Goal: Communication & Community: Ask a question

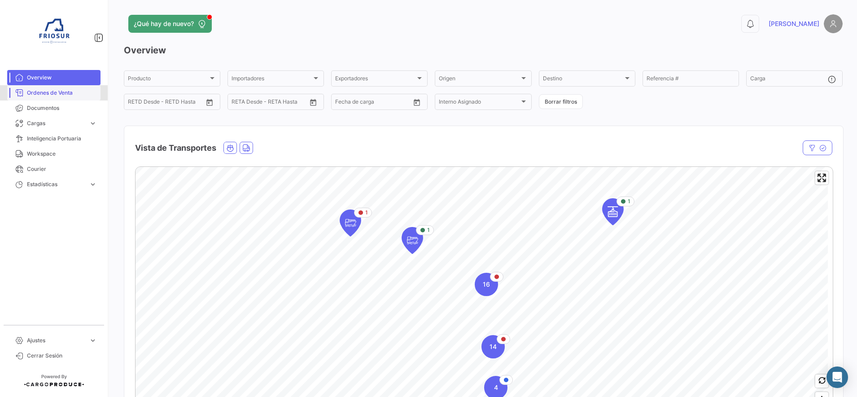
click at [86, 93] on span "Ordenes de Venta" at bounding box center [62, 93] width 70 height 8
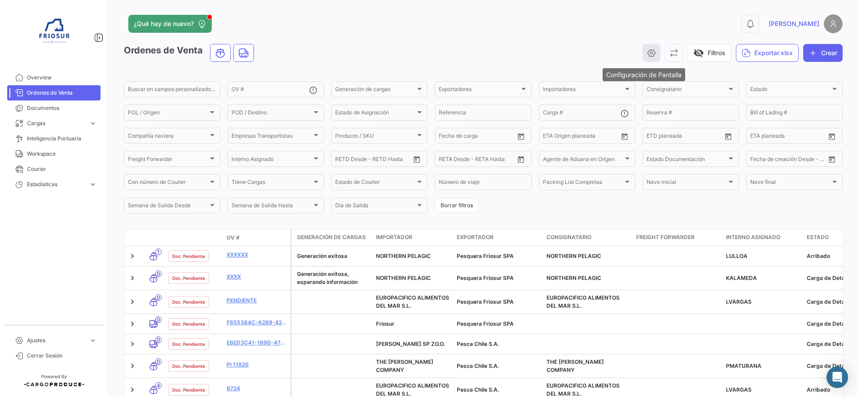
click at [647, 52] on icon "button" at bounding box center [651, 52] width 9 height 9
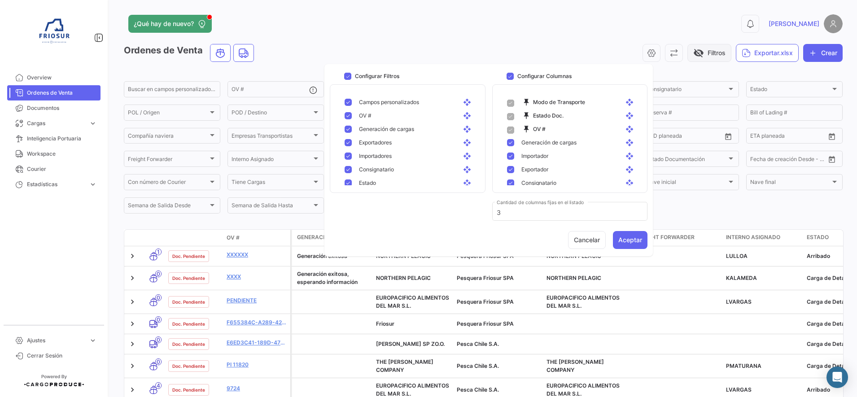
click at [698, 54] on button "visibility_off Filtros" at bounding box center [709, 53] width 44 height 18
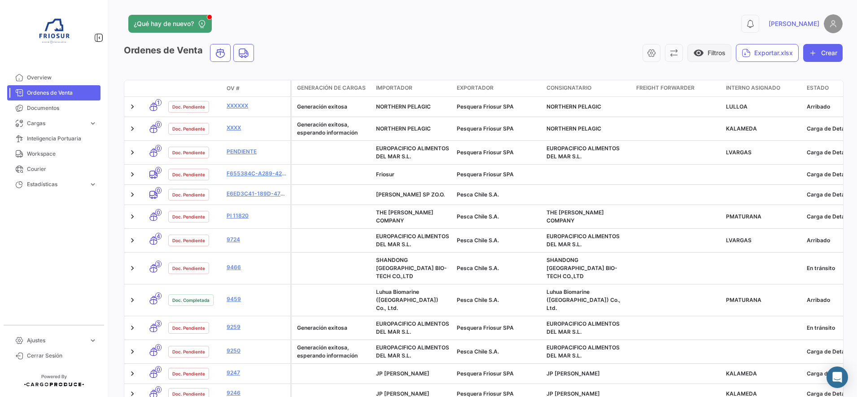
click at [714, 49] on button "visibility Filtros" at bounding box center [709, 53] width 44 height 18
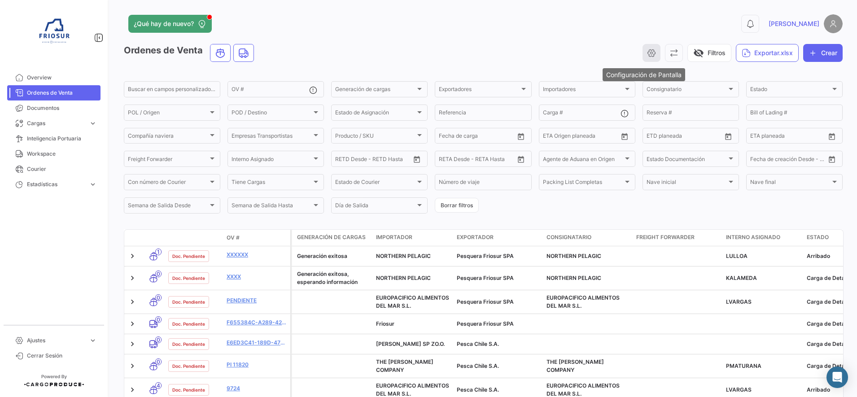
click at [647, 53] on icon "button" at bounding box center [651, 52] width 9 height 9
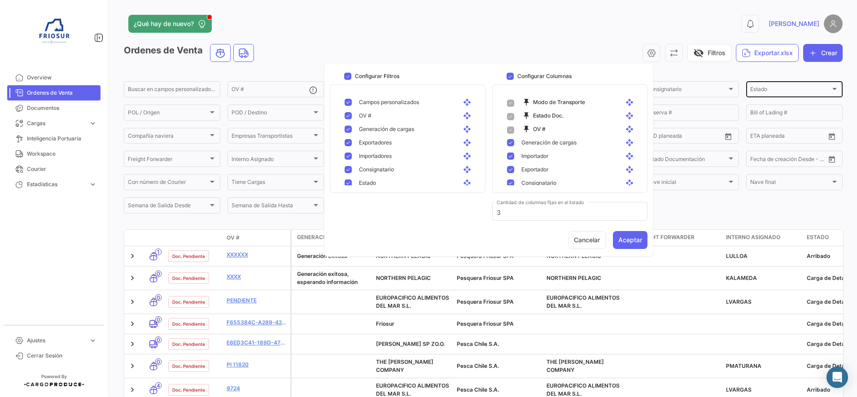
click at [802, 91] on div "Estado" at bounding box center [790, 91] width 80 height 6
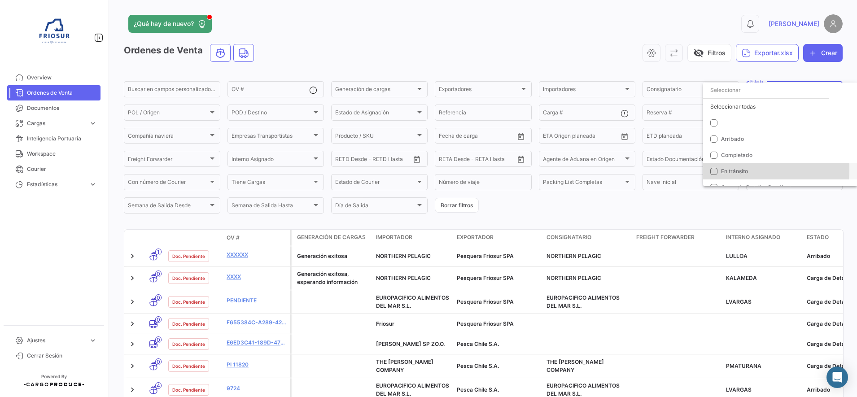
click at [716, 169] on mat-pseudo-checkbox at bounding box center [713, 171] width 7 height 7
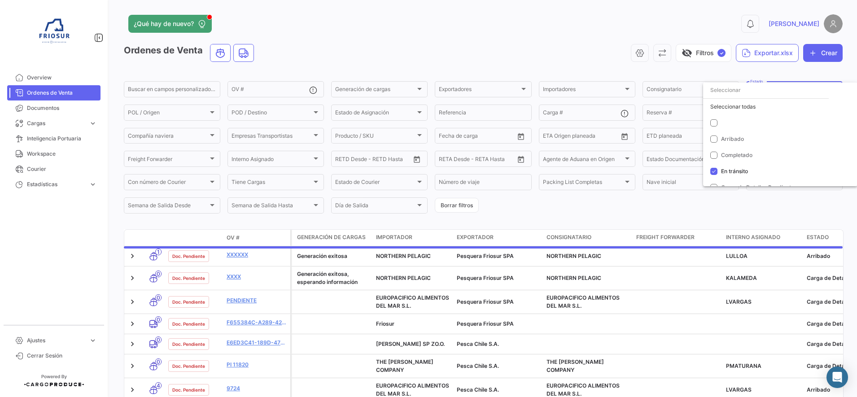
scroll to position [9, 0]
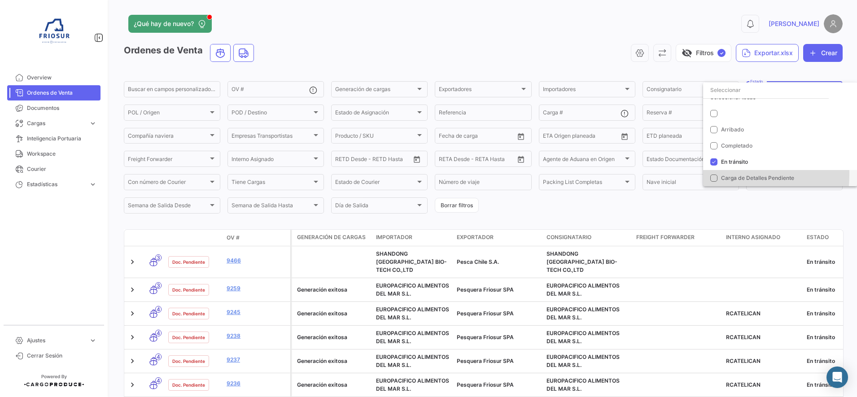
click at [714, 175] on mat-pseudo-checkbox at bounding box center [713, 178] width 7 height 7
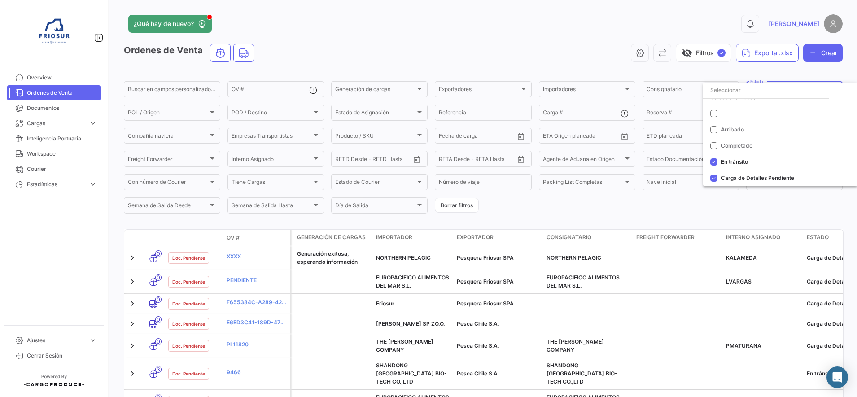
click at [630, 20] on div at bounding box center [428, 198] width 857 height 397
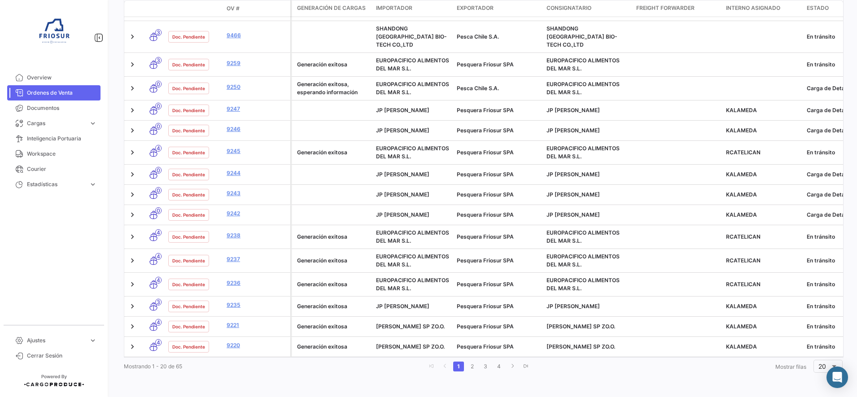
scroll to position [363, 0]
click at [819, 371] on div "20" at bounding box center [829, 365] width 20 height 15
click at [818, 343] on span "50" at bounding box center [825, 342] width 26 height 19
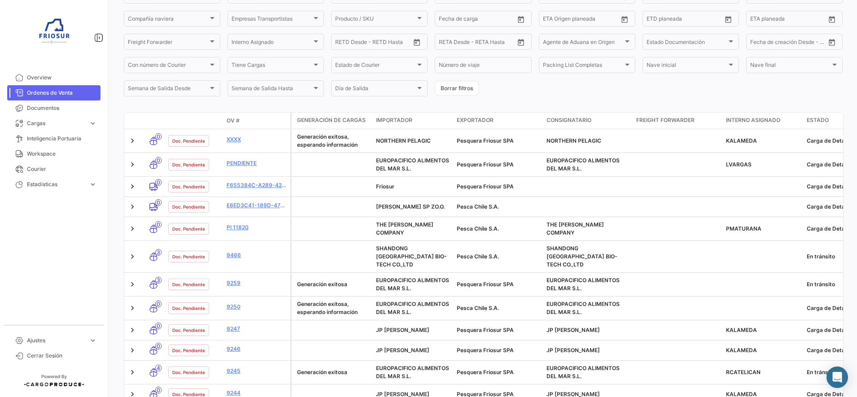
scroll to position [0, 0]
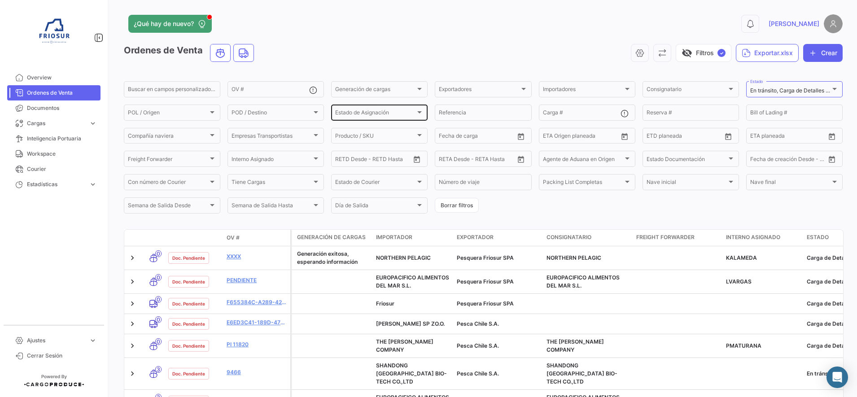
click at [369, 112] on span "Estado de Asignación" at bounding box center [375, 114] width 80 height 6
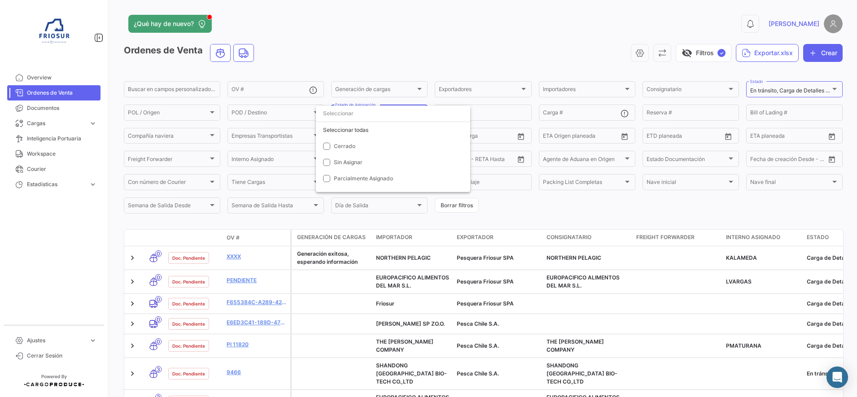
click at [413, 49] on div at bounding box center [428, 198] width 857 height 397
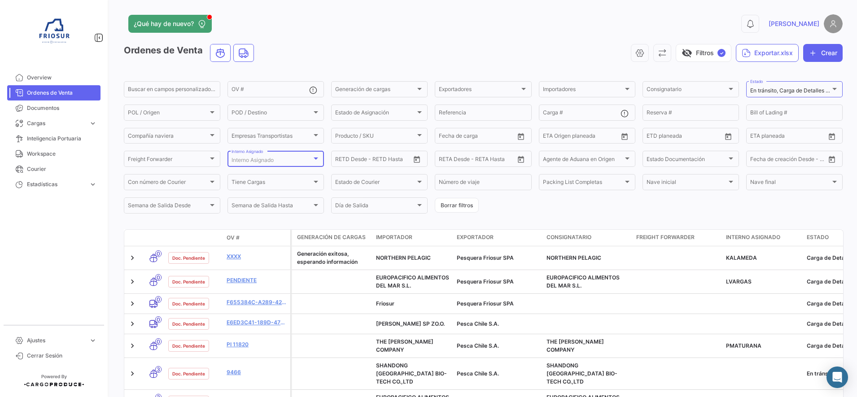
click at [294, 159] on div "Interno Asignado" at bounding box center [272, 160] width 80 height 6
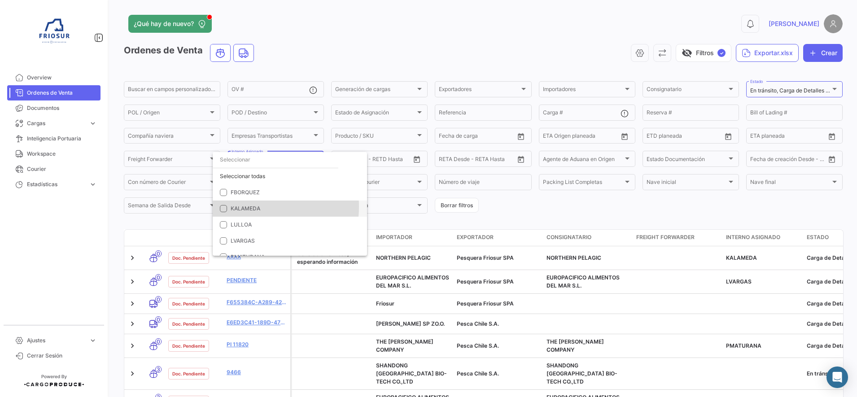
click at [239, 207] on span "KALAMEDA" at bounding box center [246, 208] width 30 height 7
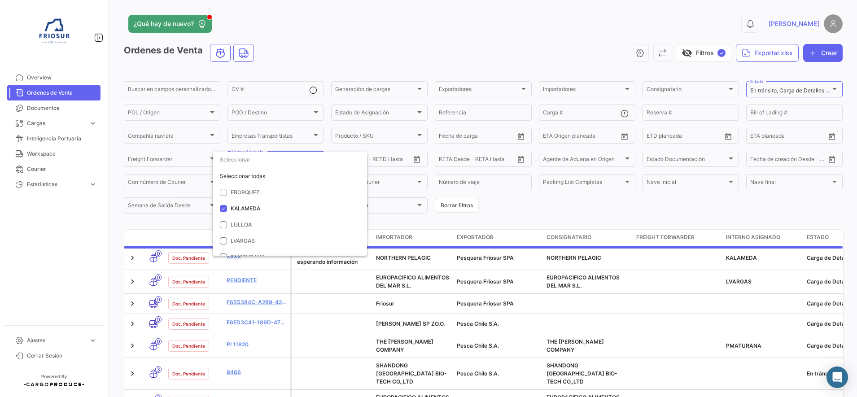
click at [515, 203] on div at bounding box center [428, 198] width 857 height 397
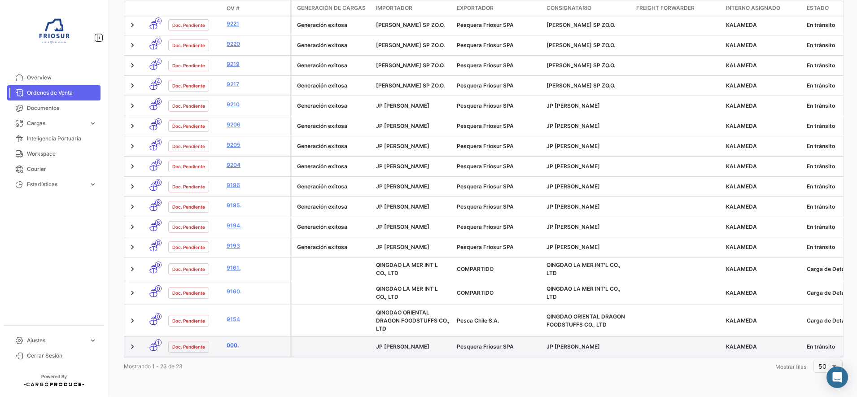
click at [233, 350] on link "000." at bounding box center [257, 346] width 60 height 8
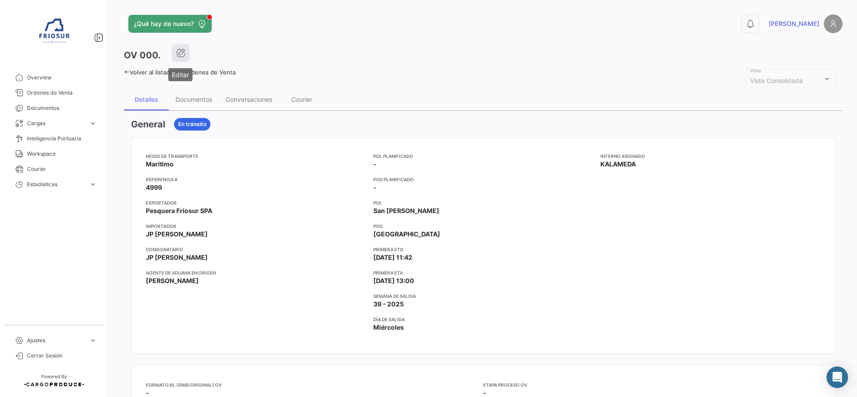
click at [180, 55] on icon "button" at bounding box center [180, 52] width 9 height 9
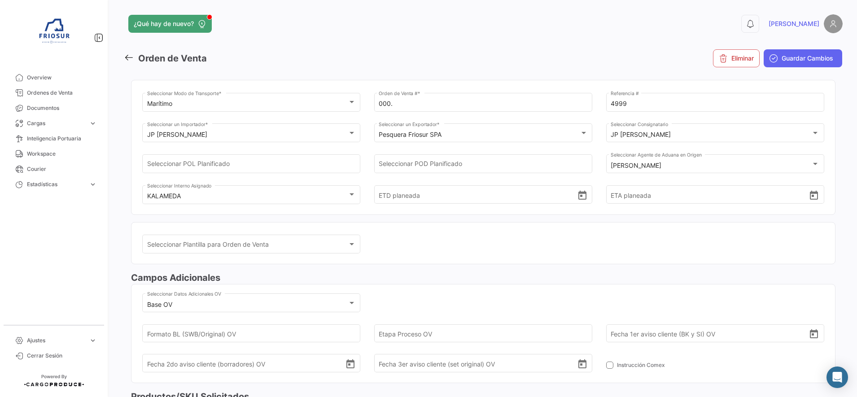
click at [127, 59] on icon at bounding box center [129, 58] width 10 height 10
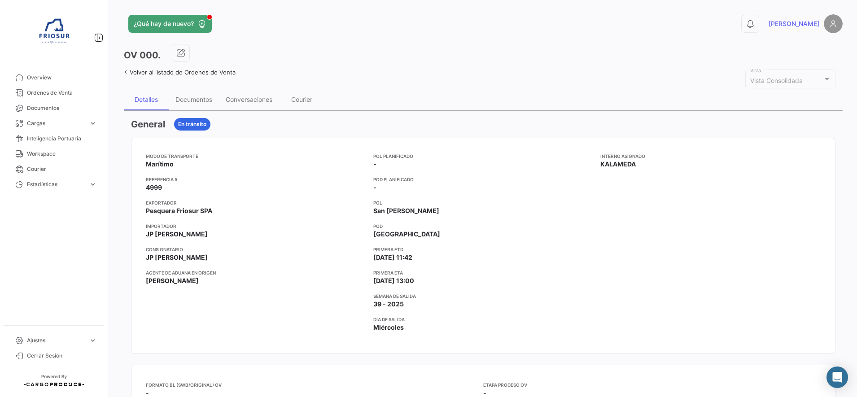
click at [127, 69] on link "Volver al listado de Ordenes de Venta" at bounding box center [180, 72] width 112 height 7
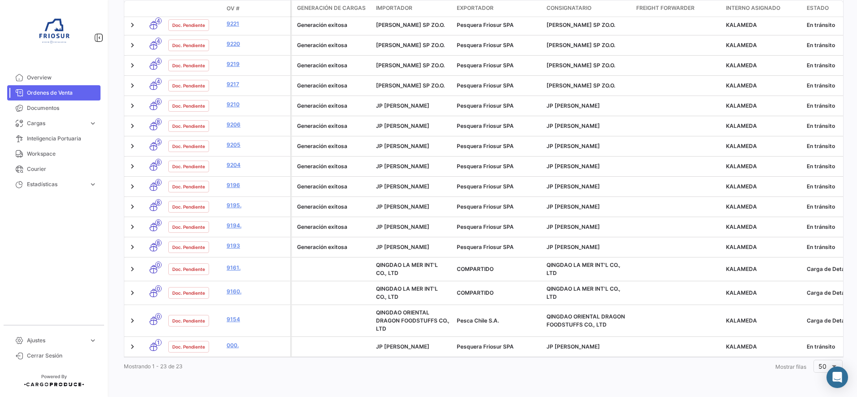
scroll to position [429, 0]
click at [839, 375] on icon "Abrir Intercom Messenger" at bounding box center [837, 378] width 10 height 12
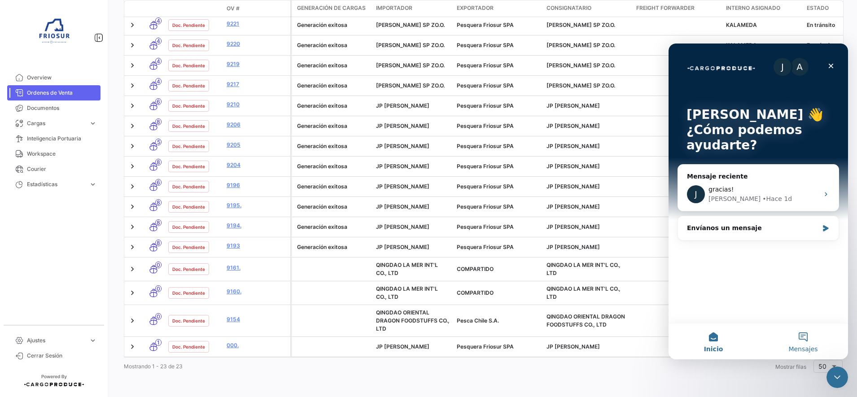
scroll to position [0, 0]
click at [762, 231] on div "Envíanos un mensaje" at bounding box center [752, 227] width 131 height 9
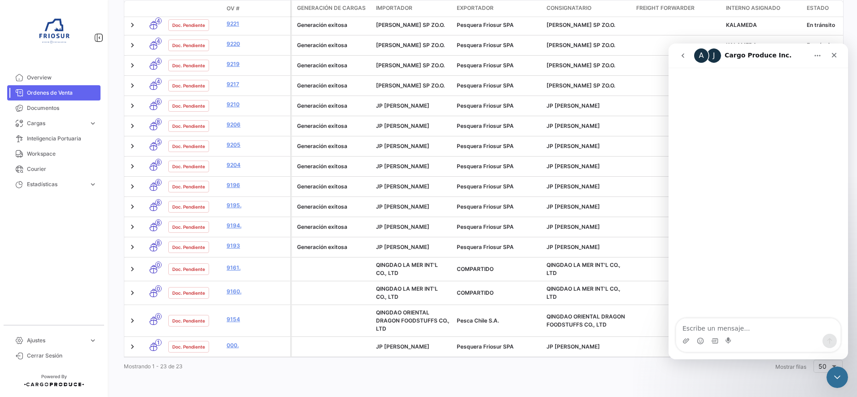
click at [762, 333] on textarea "Escribe un mensaje..." at bounding box center [758, 326] width 164 height 15
type textarea "Hola"
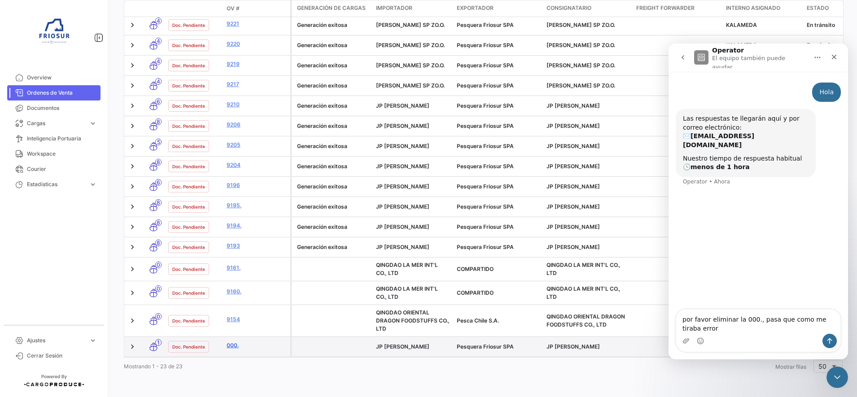
type textarea "por favor eliminar la 000., pasa que como me tiraba error"
click at [228, 350] on link "000." at bounding box center [257, 346] width 60 height 8
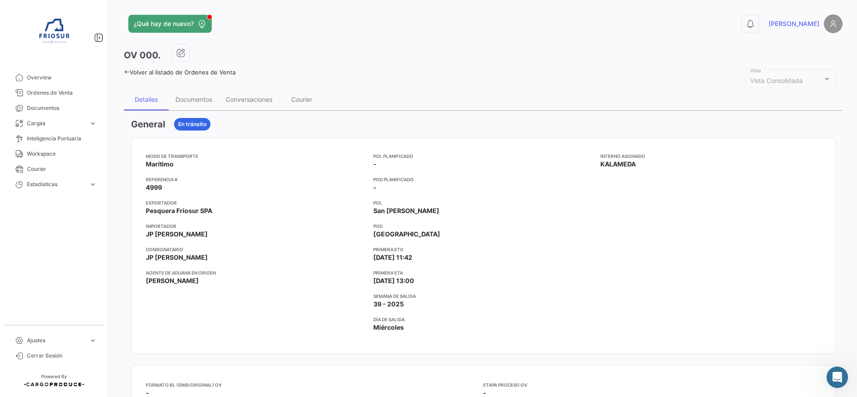
click at [127, 71] on icon at bounding box center [127, 72] width 6 height 6
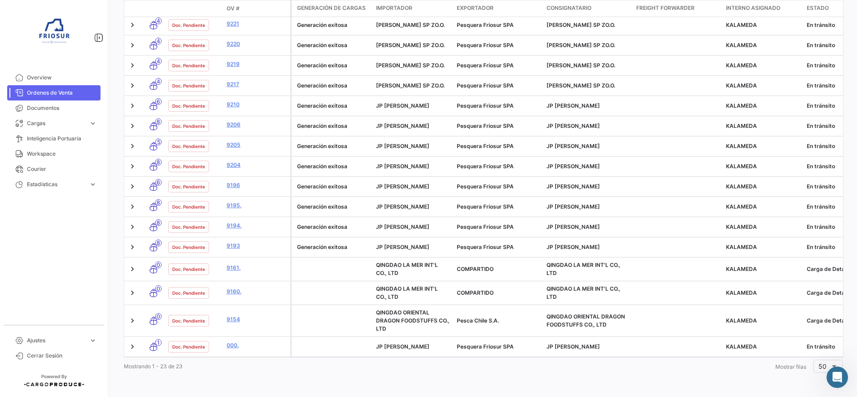
scroll to position [446, 0]
click at [836, 380] on icon "Abrir Intercom Messenger" at bounding box center [836, 376] width 15 height 15
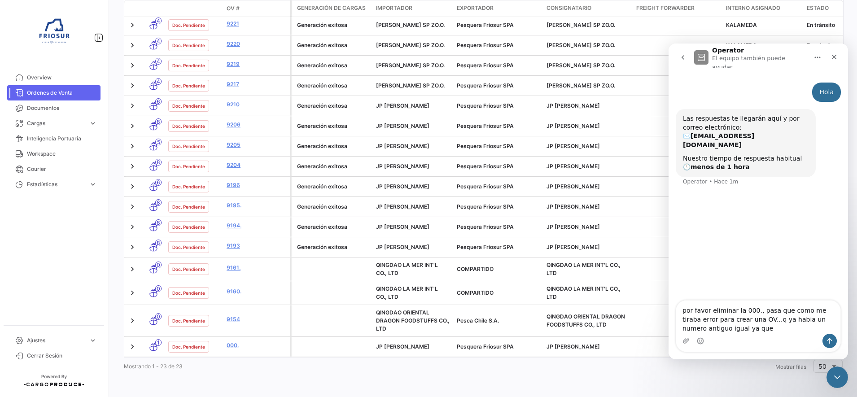
type textarea "por favor eliminar la 000., pasa que como me tiraba error para crear una OV...q…"
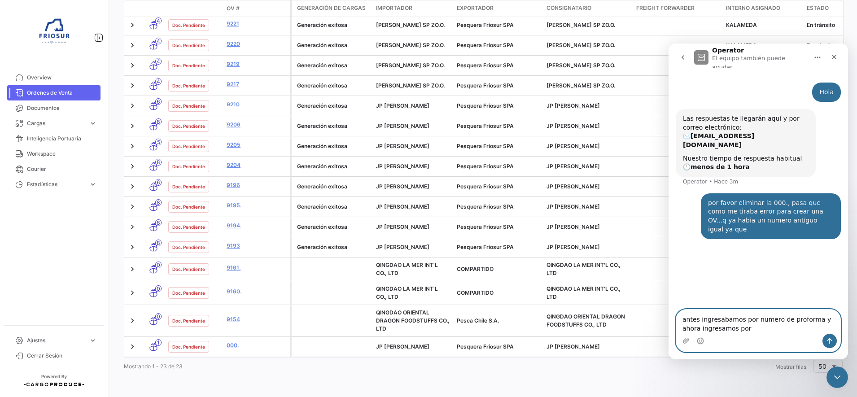
click at [748, 329] on textarea "antes ingresabamos por numero de proforma y ahora ingresamos por" at bounding box center [758, 322] width 164 height 24
type textarea "antes ingresabamos por numero de proforma y ahora ingresamos por numero de orde…"
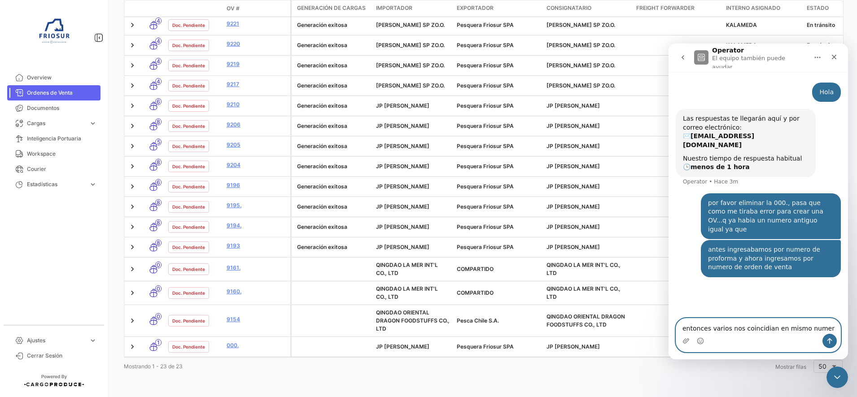
type textarea "entonces varios nos coincidian en mismo numero"
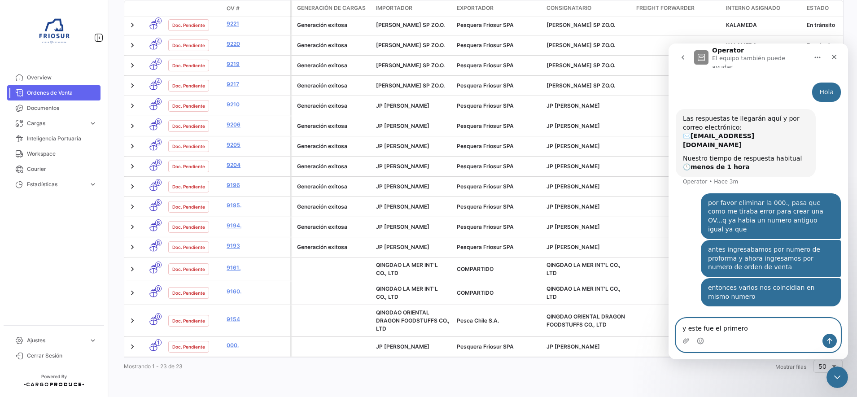
click at [748, 329] on textarea "y este fue el primero" at bounding box center [758, 326] width 164 height 15
click at [757, 327] on textarea "y este fue el primero" at bounding box center [758, 326] width 164 height 15
type textarea "y este fue el primero q no me dejaba agregarlo por lo que lo ingrese duplicado,…"
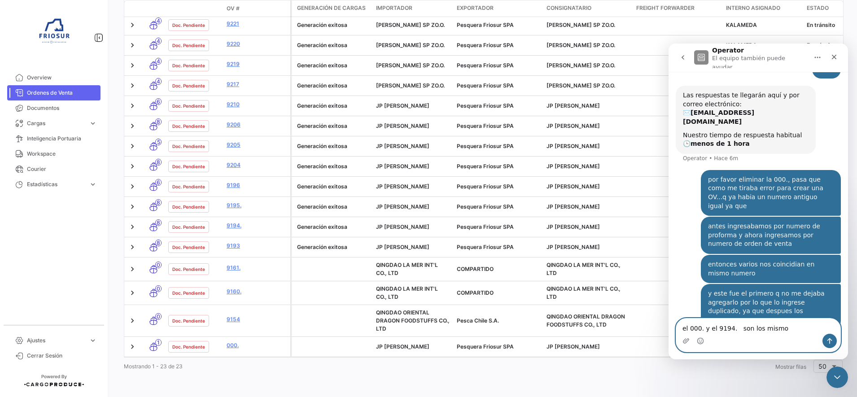
type textarea "el 000. y el 9194. son los mismos"
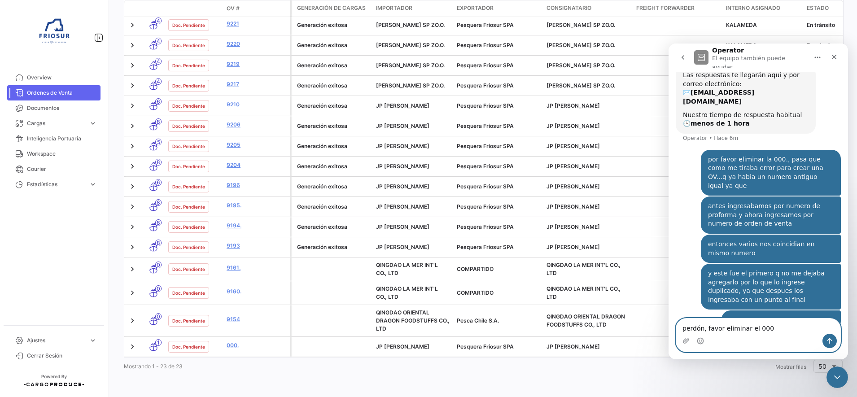
type textarea "perdón, favor eliminar el 000."
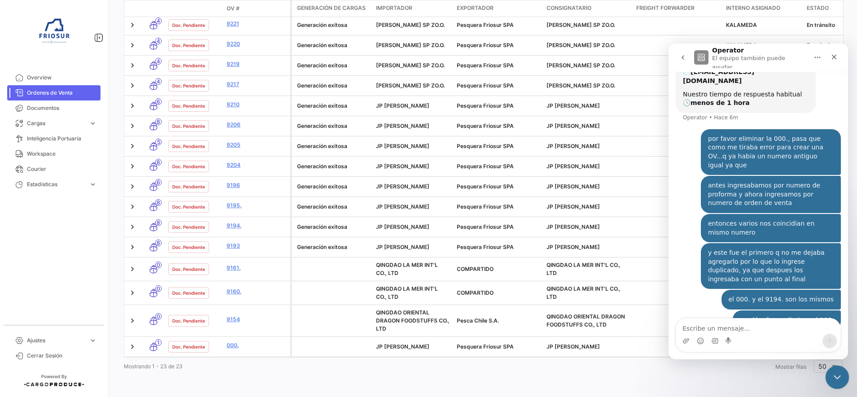
click at [836, 372] on icon "Cerrar Intercom Messenger" at bounding box center [836, 376] width 11 height 11
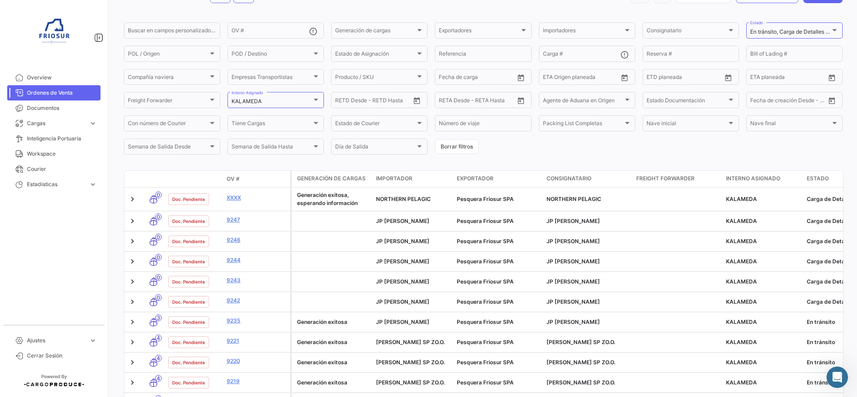
scroll to position [0, 0]
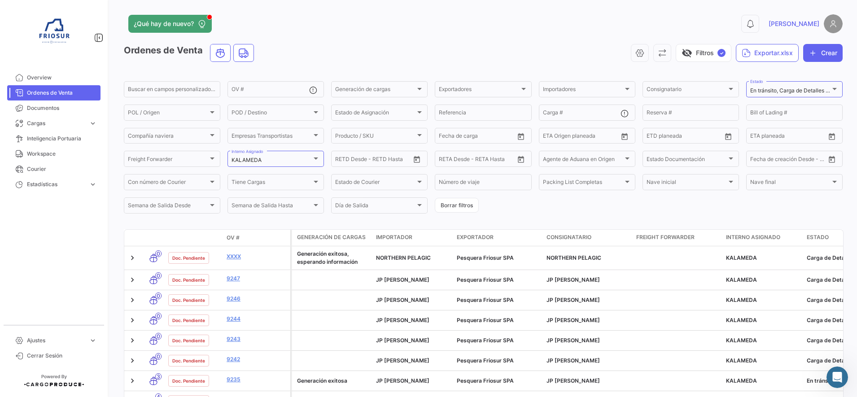
click at [475, 28] on div "¿Qué hay de nuevo?" at bounding box center [321, 24] width 395 height 18
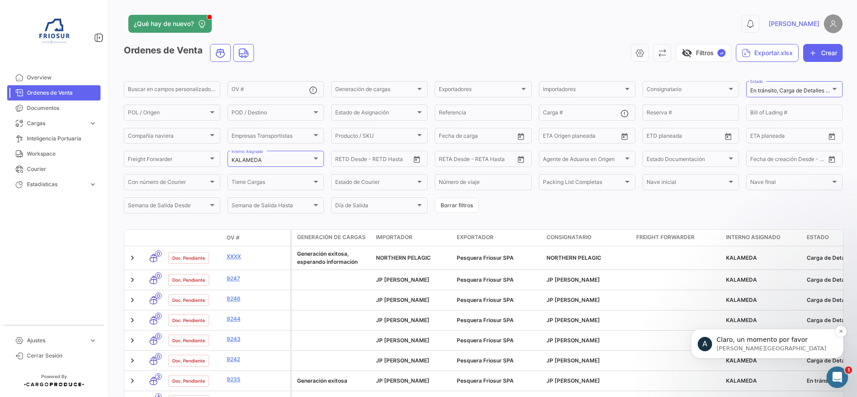
click at [775, 337] on span "Claro, un momento por favor" at bounding box center [762, 339] width 91 height 7
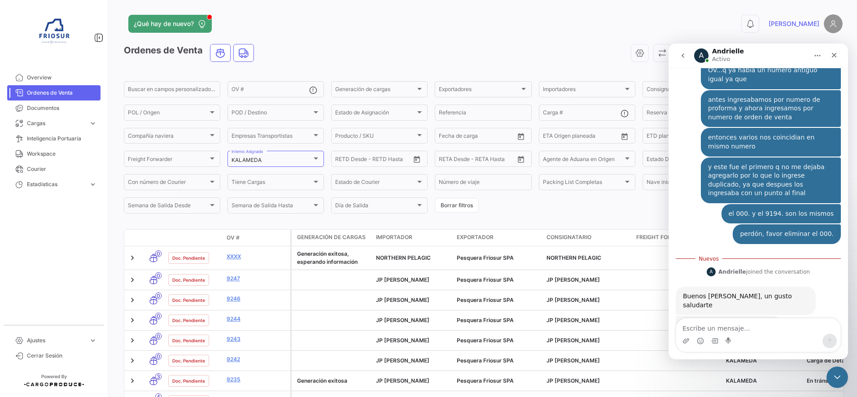
scroll to position [147, 0]
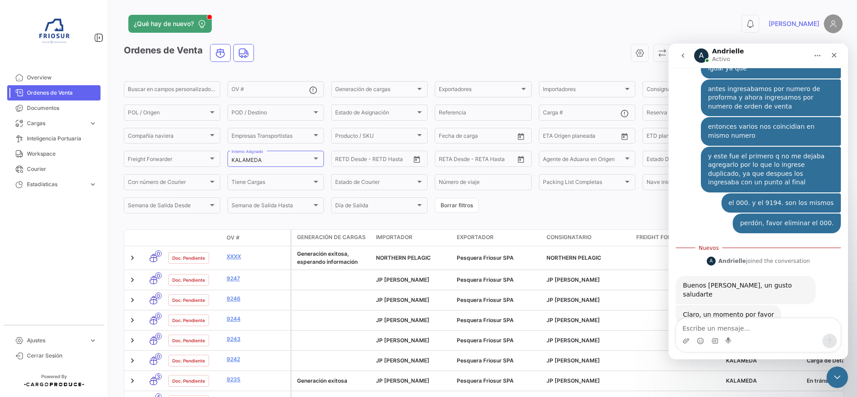
click at [765, 325] on textarea "Escribe un mensaje..." at bounding box center [758, 326] width 164 height 15
type textarea "gracias [PERSON_NAME]"
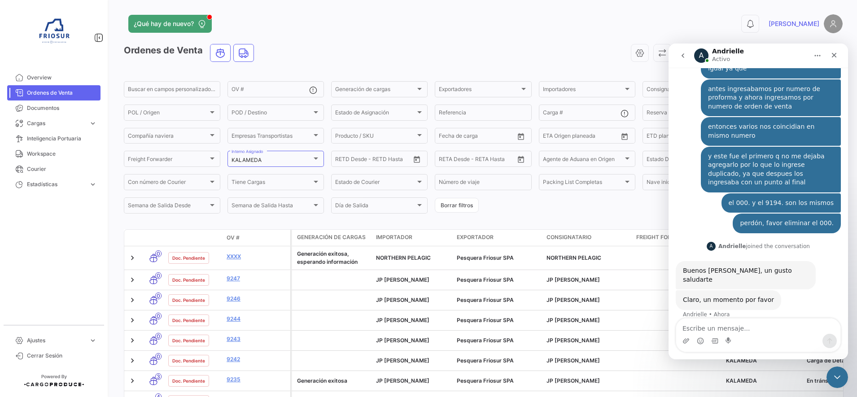
scroll to position [159, 0]
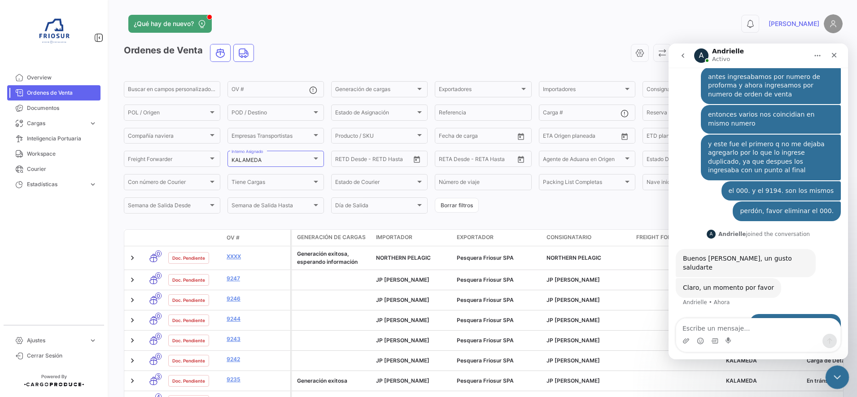
click at [838, 372] on icon "Cerrar Intercom Messenger" at bounding box center [836, 376] width 11 height 11
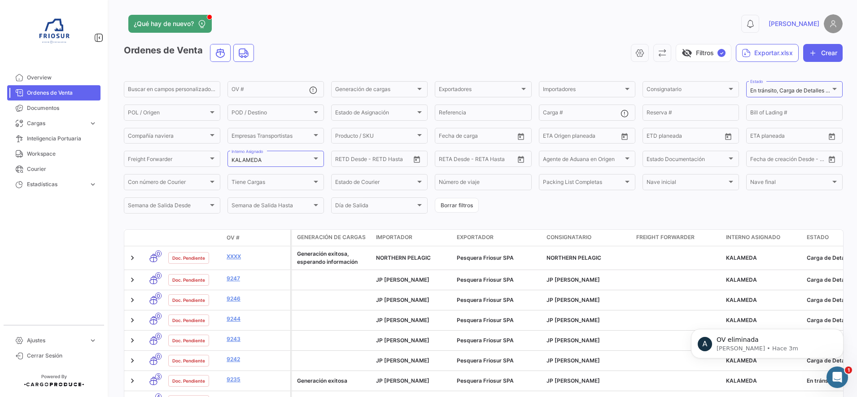
scroll to position [0, 0]
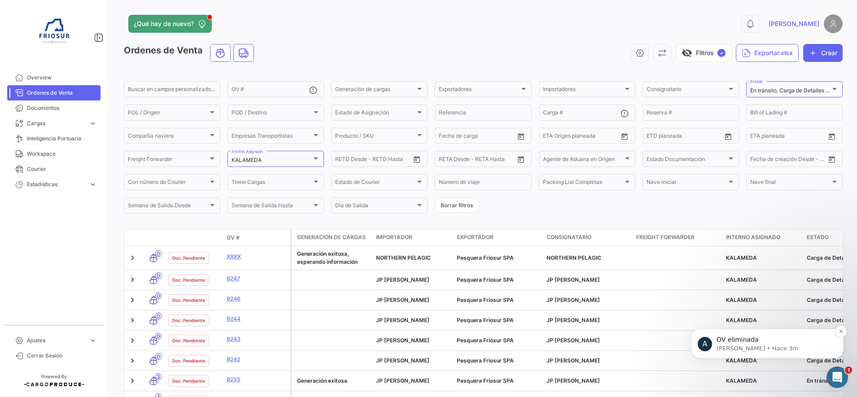
click at [751, 338] on span "OV eliminada" at bounding box center [738, 339] width 42 height 7
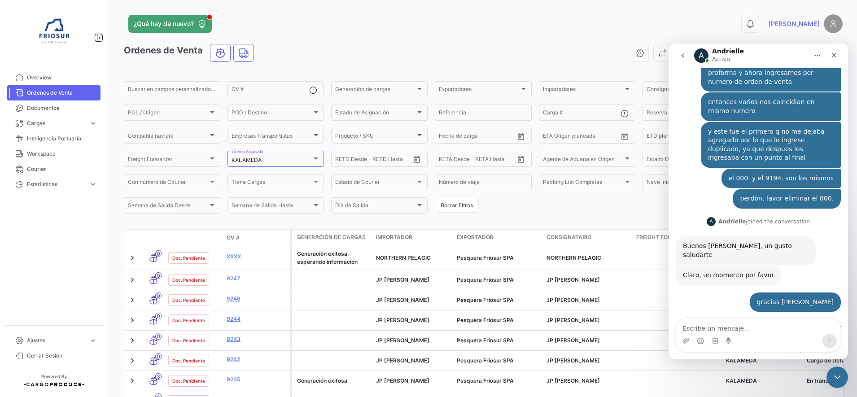
scroll to position [200, 0]
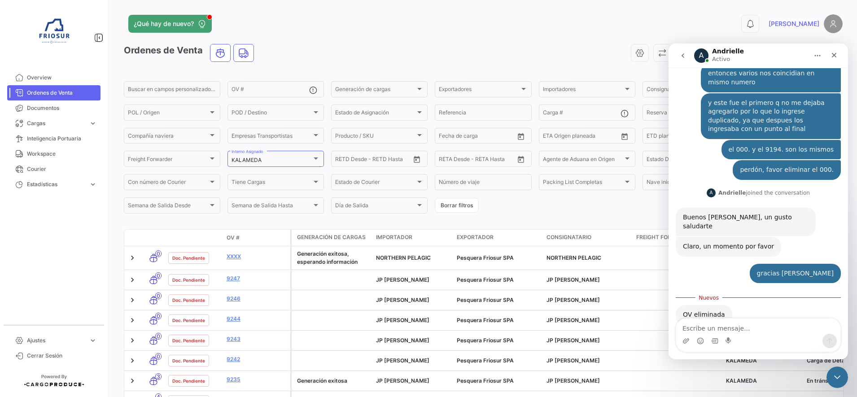
click at [751, 330] on textarea "Escribe un mensaje..." at bounding box center [758, 326] width 164 height 15
type textarea "muchas gracias!"
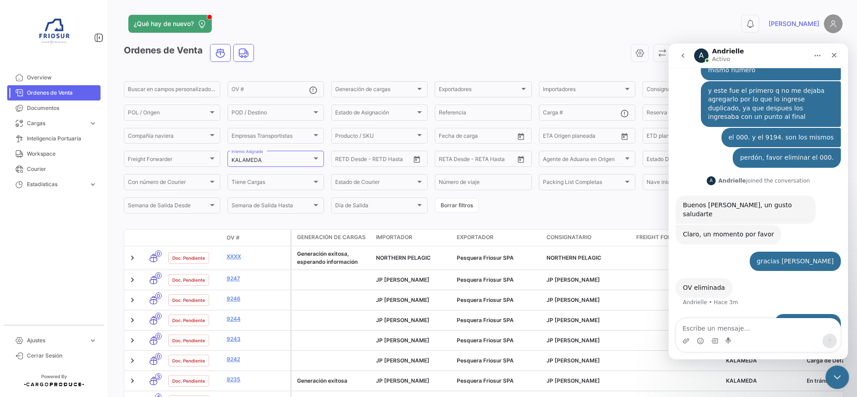
click at [831, 380] on icon "Cerrar Intercom Messenger" at bounding box center [836, 376] width 11 height 11
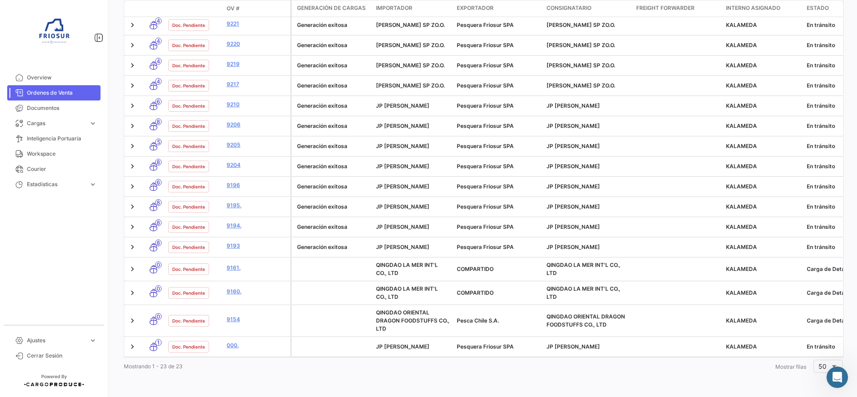
scroll to position [446, 0]
